Goal: Entertainment & Leisure: Consume media (video, audio)

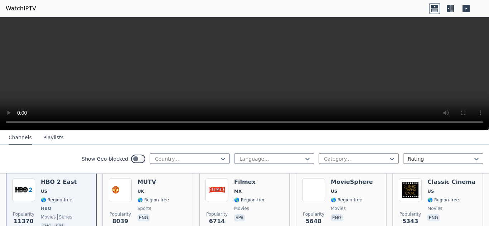
scroll to position [51, 0]
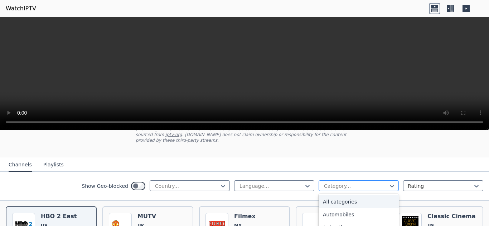
click at [367, 183] on div at bounding box center [355, 186] width 65 height 7
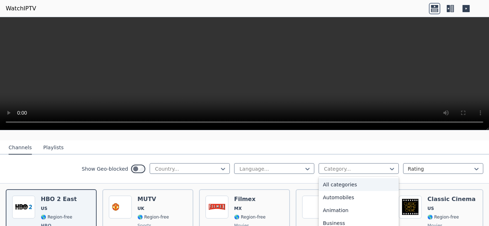
scroll to position [119, 0]
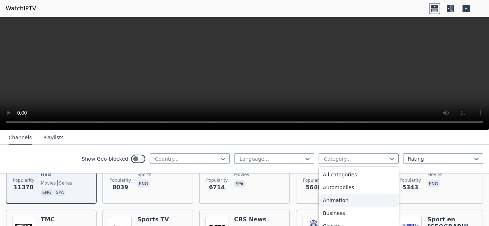
click at [335, 199] on div "Animation" at bounding box center [358, 200] width 80 height 13
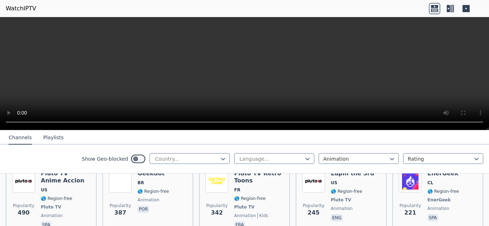
scroll to position [157, 0]
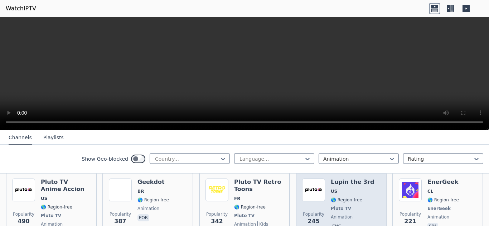
click at [337, 179] on h6 "Lupin the 3rd" at bounding box center [351, 182] width 43 height 7
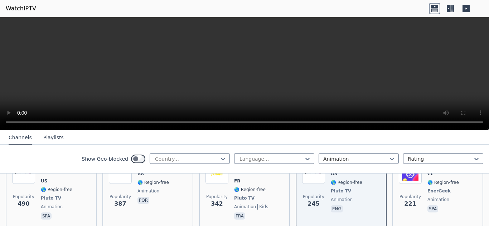
scroll to position [181, 0]
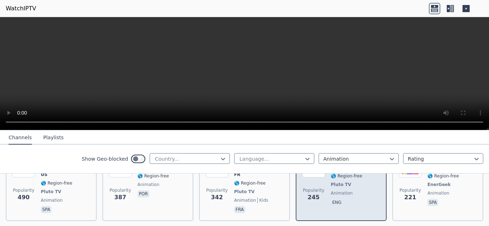
click at [333, 199] on p "eng" at bounding box center [336, 202] width 12 height 7
click at [334, 191] on span "animation" at bounding box center [341, 194] width 22 height 6
click at [312, 188] on span "Popularity" at bounding box center [313, 191] width 21 height 6
click at [339, 182] on span "Pluto TV" at bounding box center [340, 185] width 20 height 6
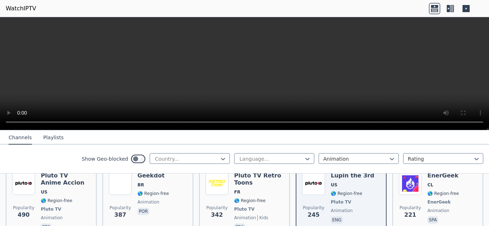
scroll to position [152, 0]
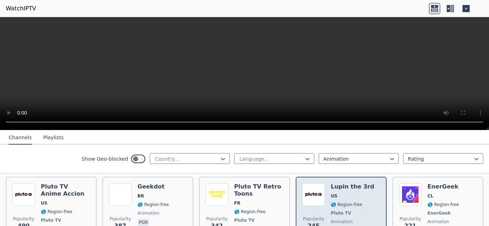
click at [345, 202] on span "🌎 Region-free" at bounding box center [345, 205] width 31 height 6
click at [346, 183] on h6 "Lupin the 3rd" at bounding box center [351, 186] width 43 height 7
click at [305, 188] on img at bounding box center [313, 194] width 23 height 23
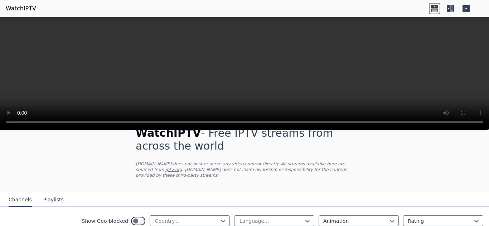
scroll to position [0, 0]
